Goal: Transaction & Acquisition: Book appointment/travel/reservation

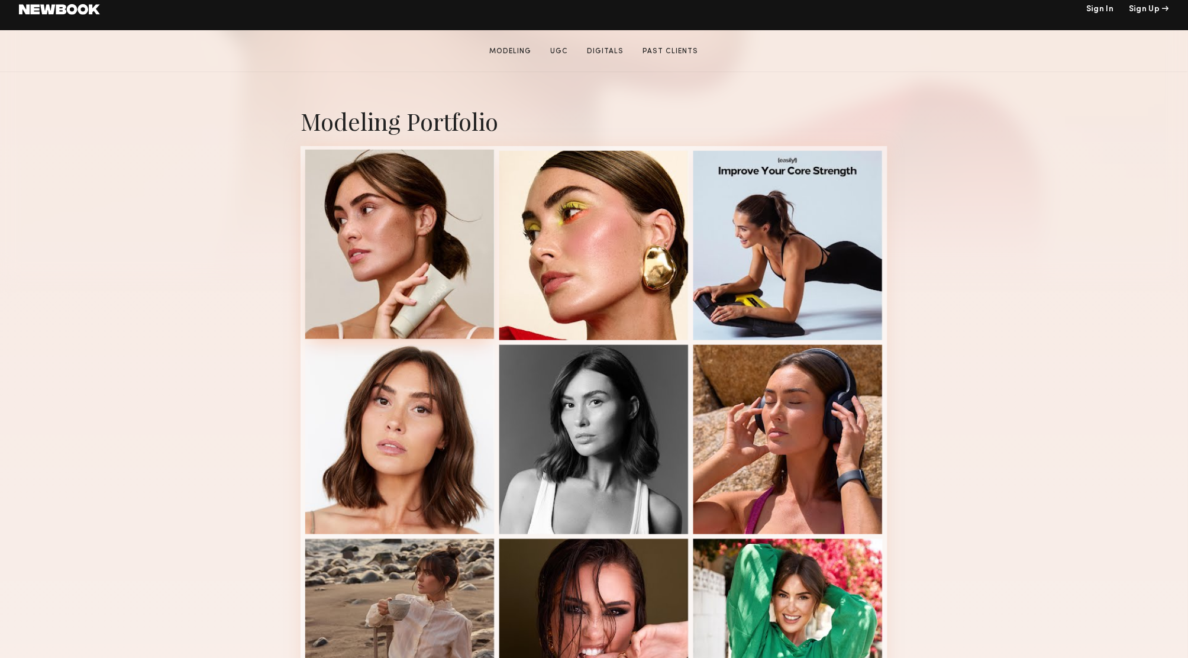
scroll to position [321, 0]
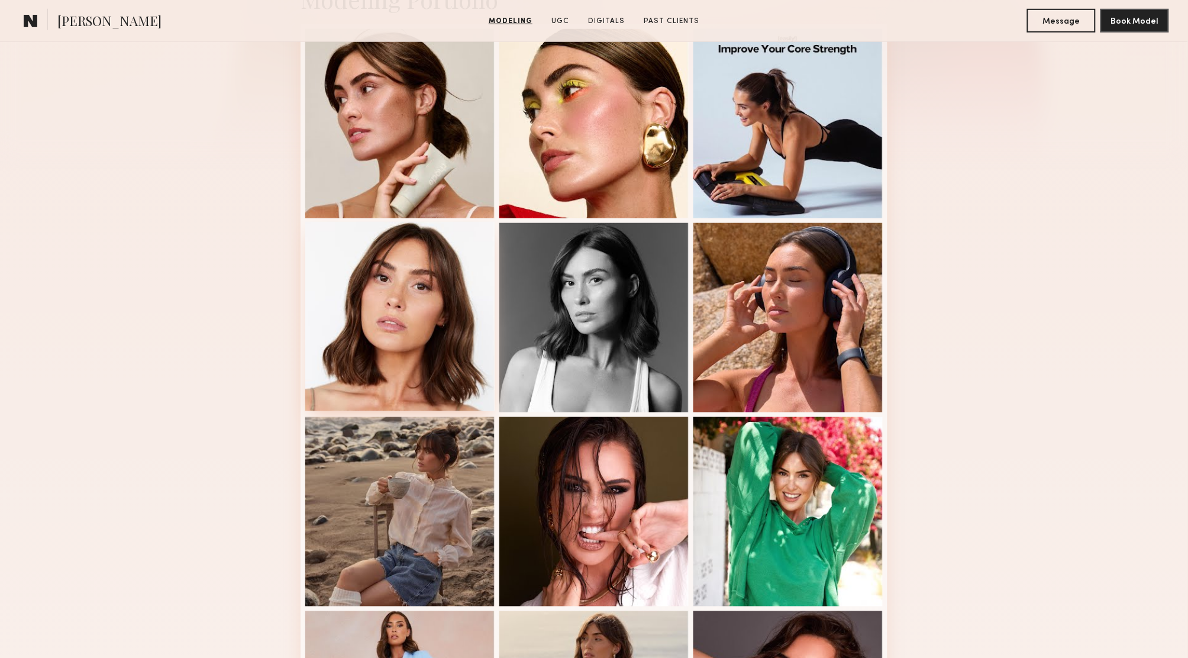
click at [398, 349] on div at bounding box center [399, 316] width 189 height 189
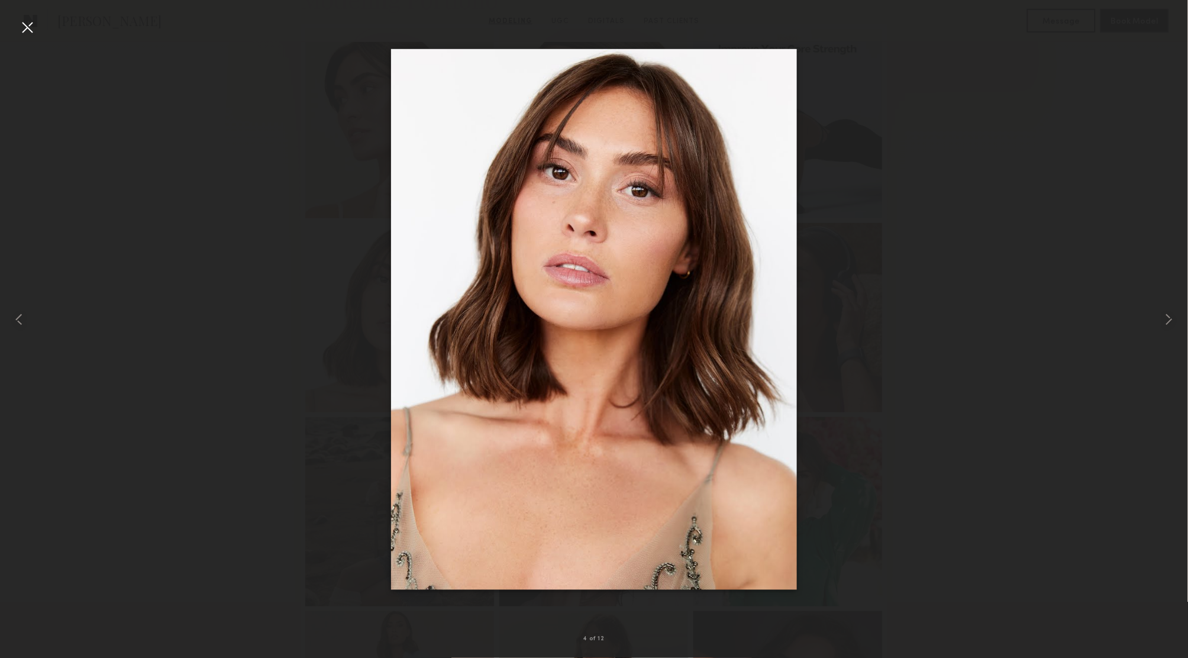
drag, startPoint x: 626, startPoint y: 333, endPoint x: 611, endPoint y: 14, distance: 319.3
click at [27, 27] on div at bounding box center [27, 27] width 19 height 19
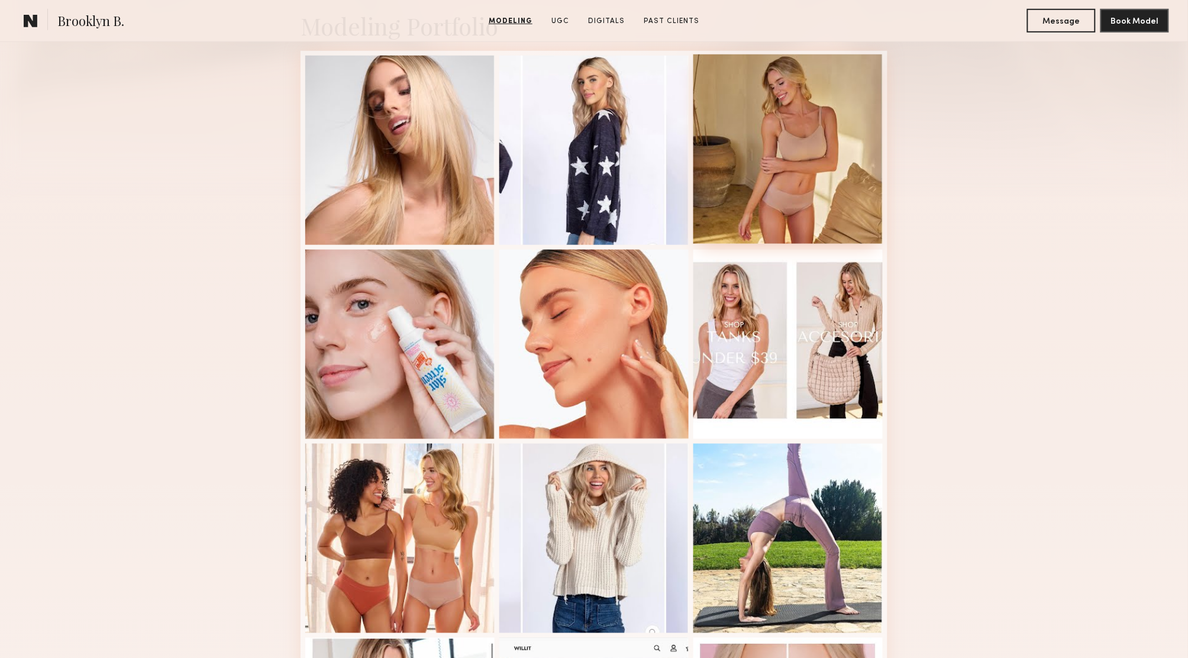
scroll to position [293, 0]
click at [637, 172] on div at bounding box center [593, 149] width 189 height 189
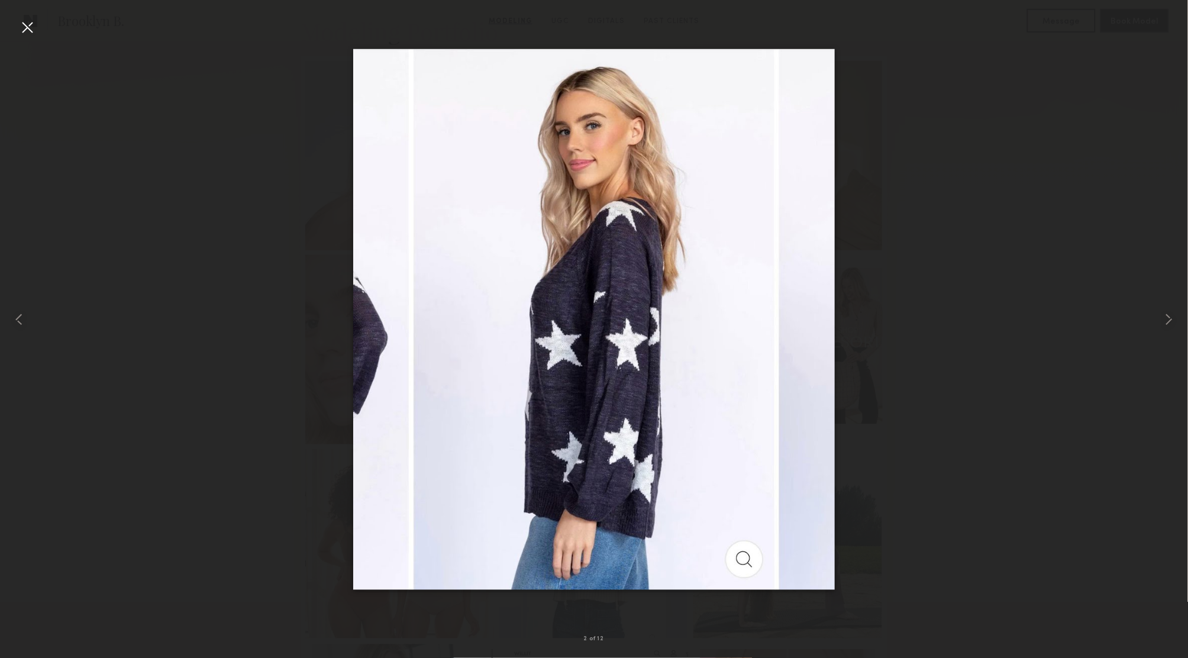
scroll to position [285, 0]
click at [31, 22] on div at bounding box center [27, 27] width 19 height 19
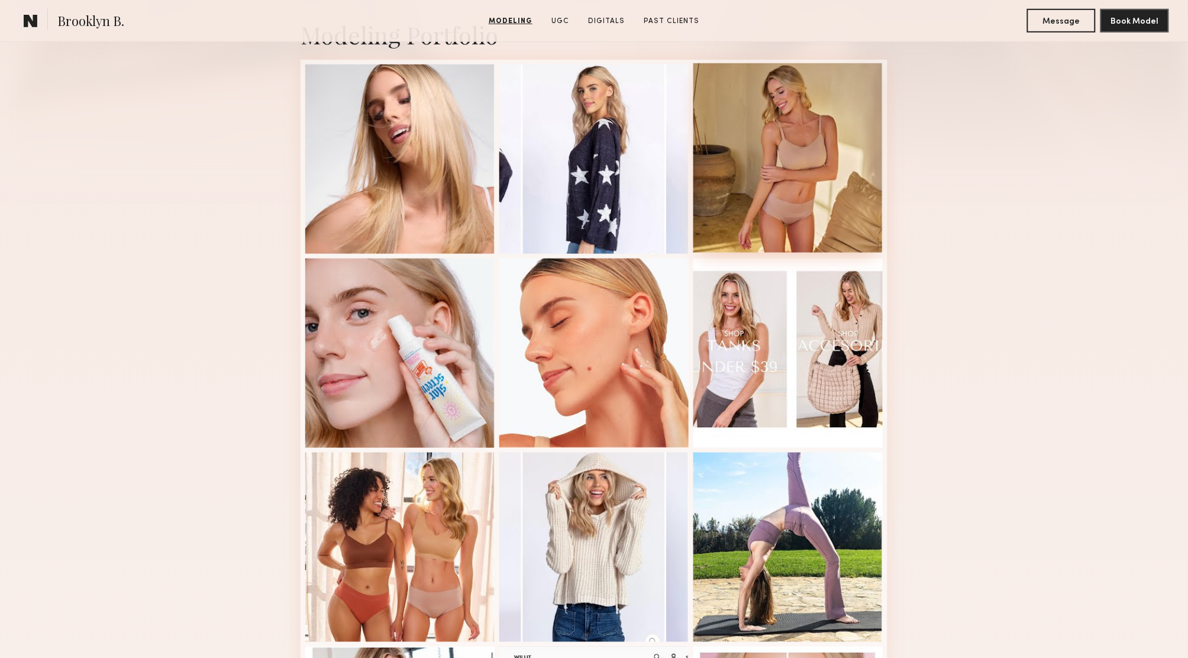
click at [796, 160] on div at bounding box center [787, 157] width 189 height 189
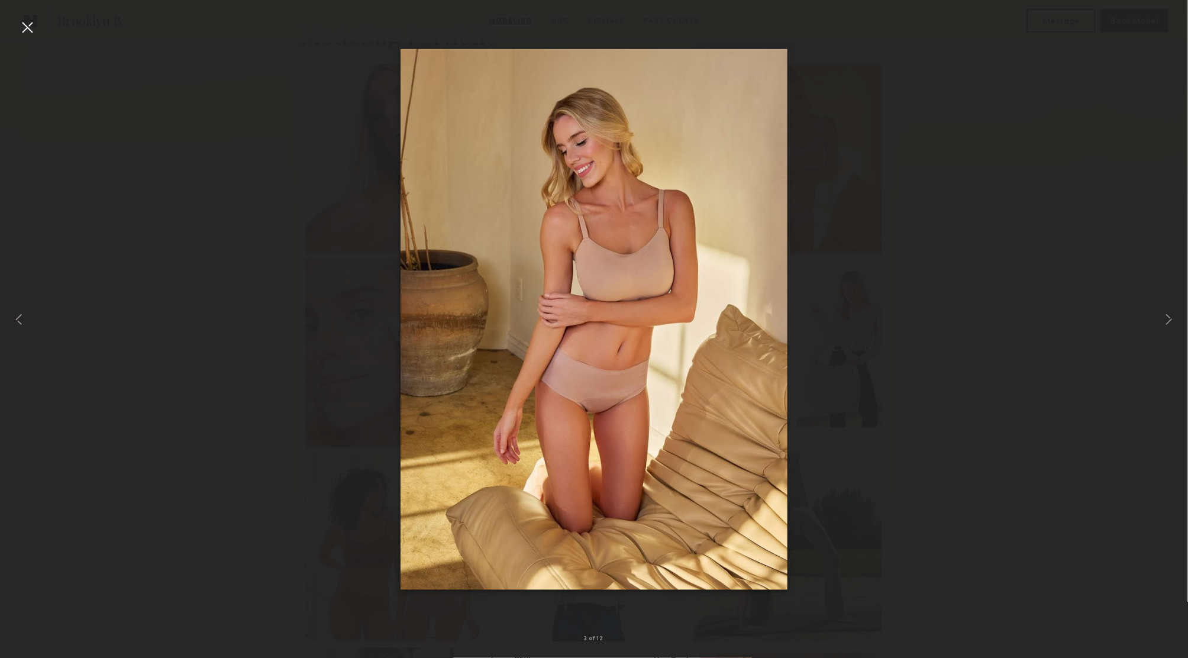
drag, startPoint x: 298, startPoint y: 140, endPoint x: 310, endPoint y: 175, distance: 37.6
click at [298, 140] on div at bounding box center [594, 319] width 1188 height 601
click at [39, 34] on div at bounding box center [23, 319] width 47 height 601
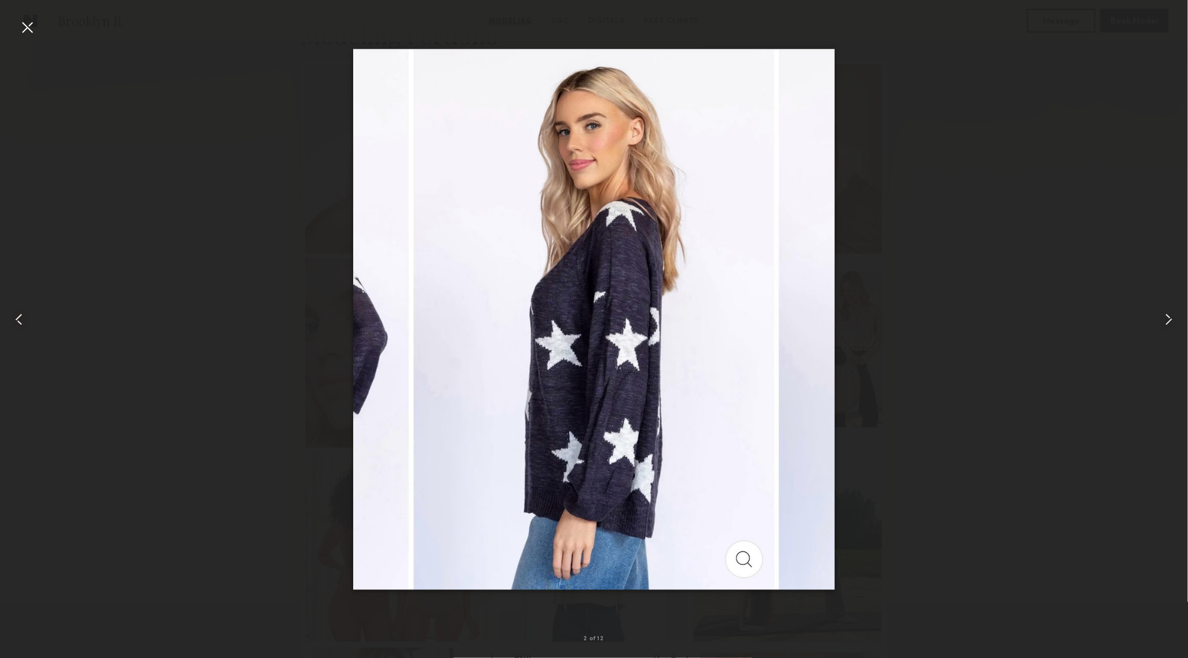
click at [192, 93] on div at bounding box center [594, 319] width 1188 height 601
click at [27, 24] on div at bounding box center [27, 27] width 19 height 19
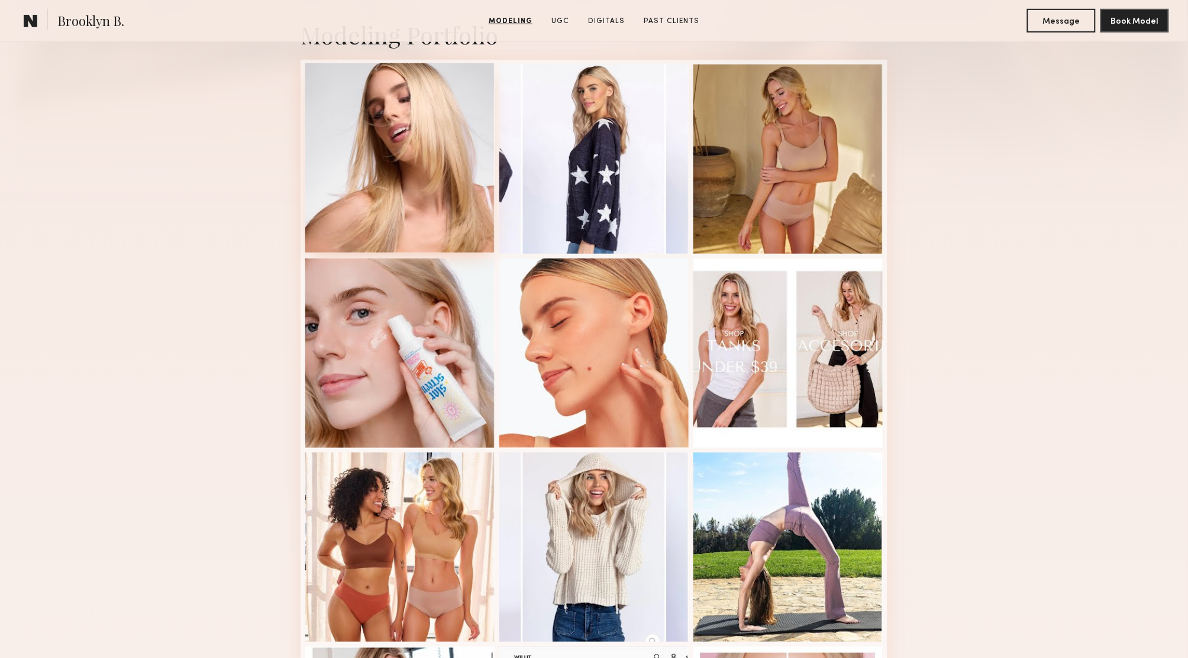
click at [379, 131] on div at bounding box center [399, 157] width 189 height 189
